Goal: Task Accomplishment & Management: Manage account settings

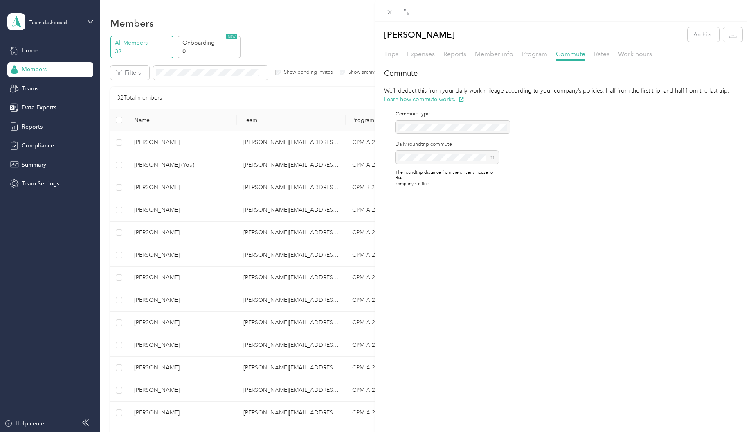
scroll to position [368, 0]
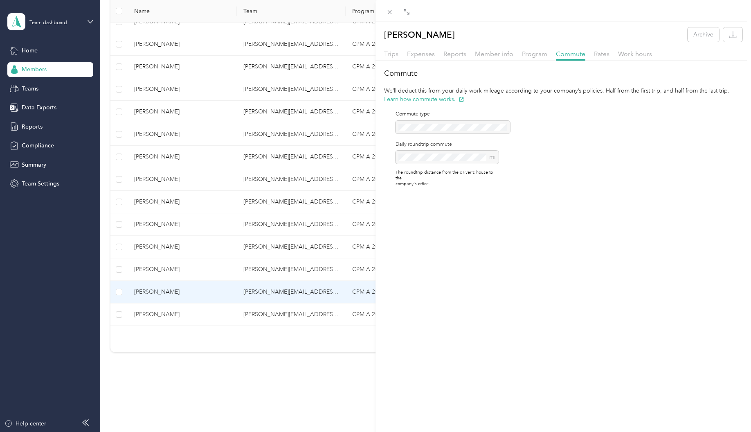
click at [180, 307] on div "[PERSON_NAME] Archive Trips Expenses Reports Member info Program Commute Rates …" at bounding box center [375, 216] width 751 height 432
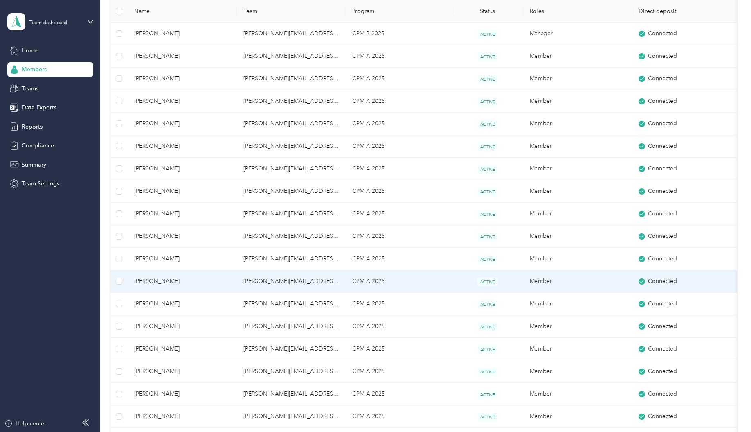
scroll to position [82, 0]
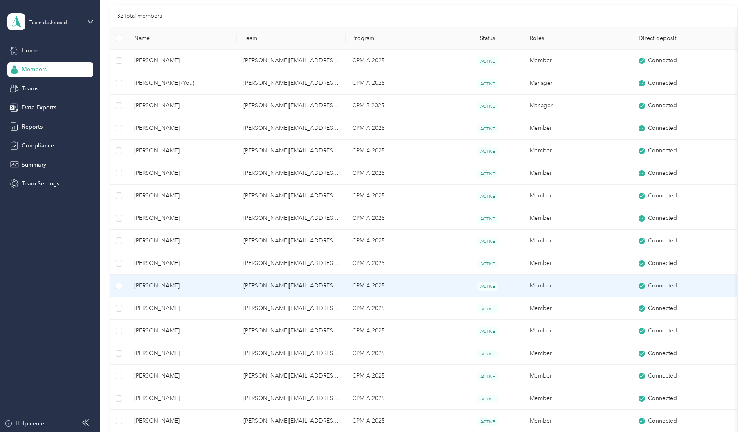
click at [182, 288] on span "[PERSON_NAME]" at bounding box center [182, 285] width 96 height 9
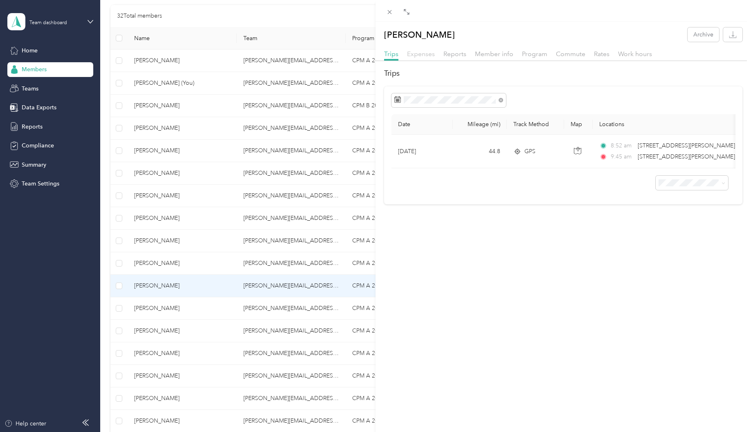
click at [411, 52] on span "Expenses" at bounding box center [421, 54] width 28 height 8
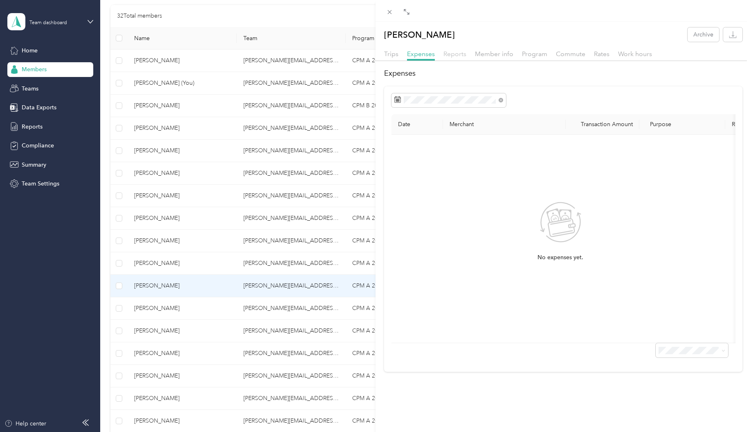
click at [450, 55] on span "Reports" at bounding box center [455, 54] width 23 height 8
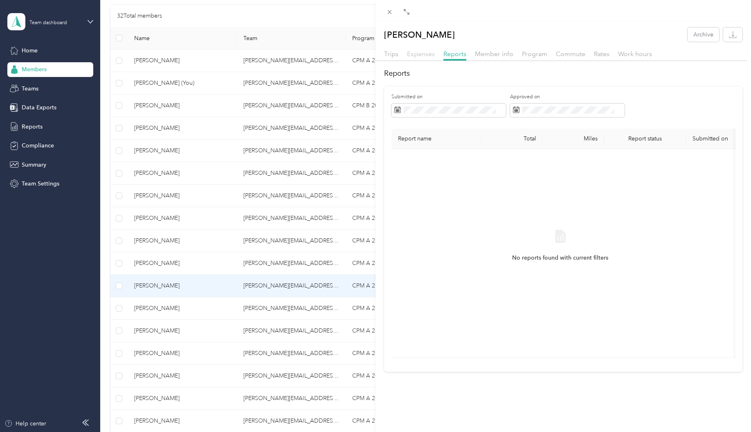
click at [425, 53] on span "Expenses" at bounding box center [421, 54] width 28 height 8
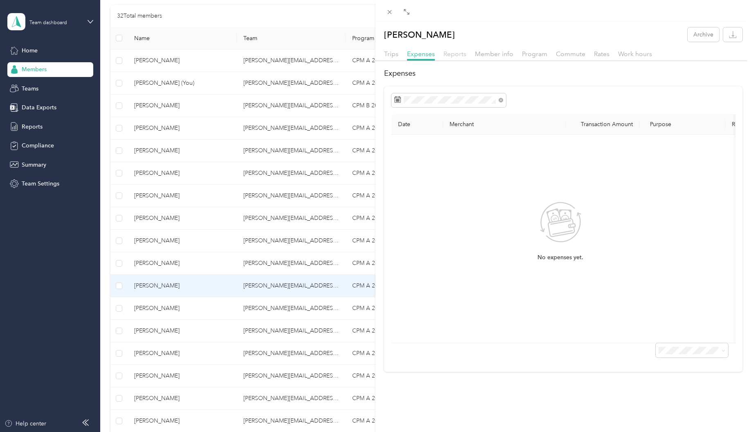
drag, startPoint x: 448, startPoint y: 54, endPoint x: 453, endPoint y: 55, distance: 5.5
click at [448, 54] on span "Reports" at bounding box center [455, 54] width 23 height 8
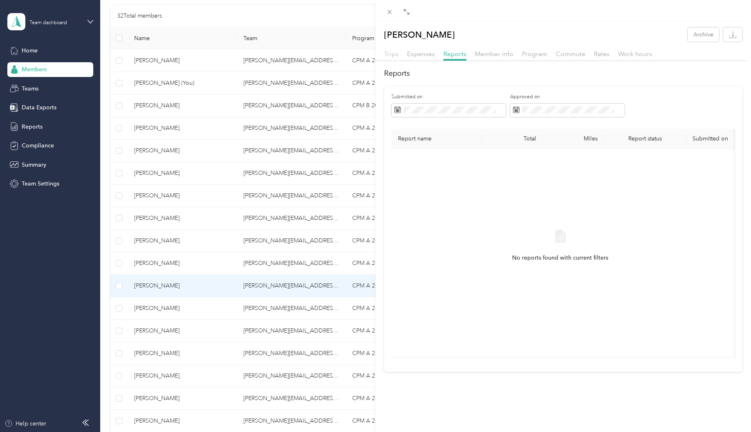
click at [396, 55] on span "Trips" at bounding box center [391, 54] width 14 height 8
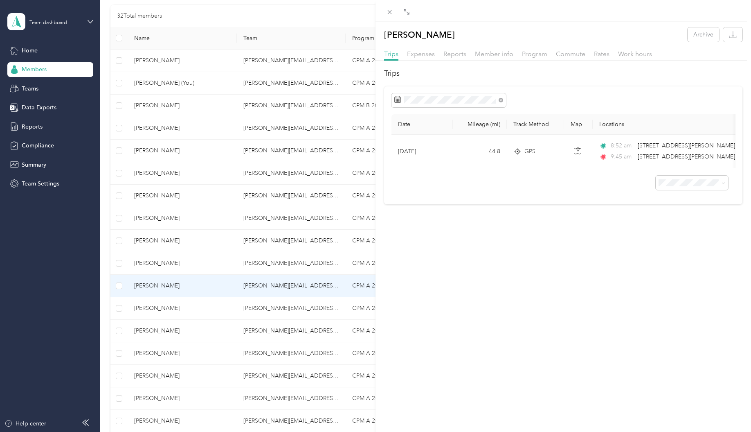
click at [315, 288] on div "[PERSON_NAME] Archive Trips Expenses Reports Member info Program Commute Rates …" at bounding box center [375, 216] width 751 height 432
